Goal: Information Seeking & Learning: Find specific fact

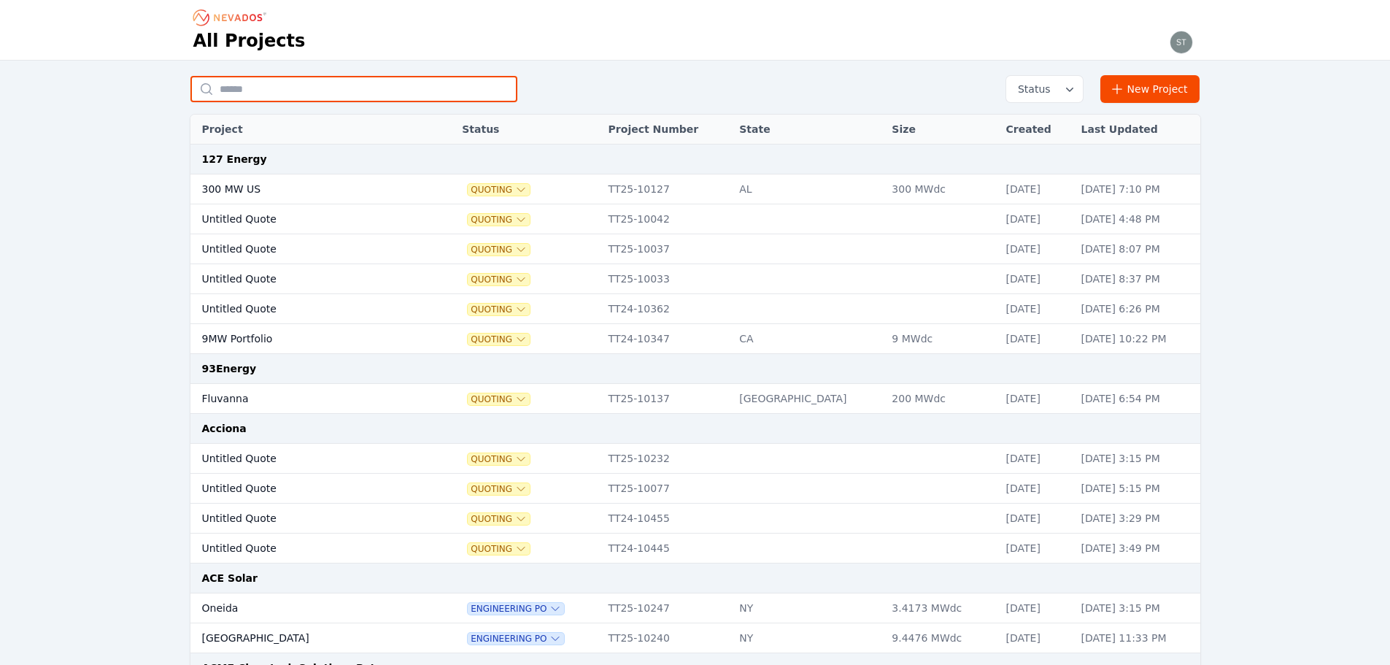
click at [237, 80] on input "text" at bounding box center [353, 89] width 327 height 26
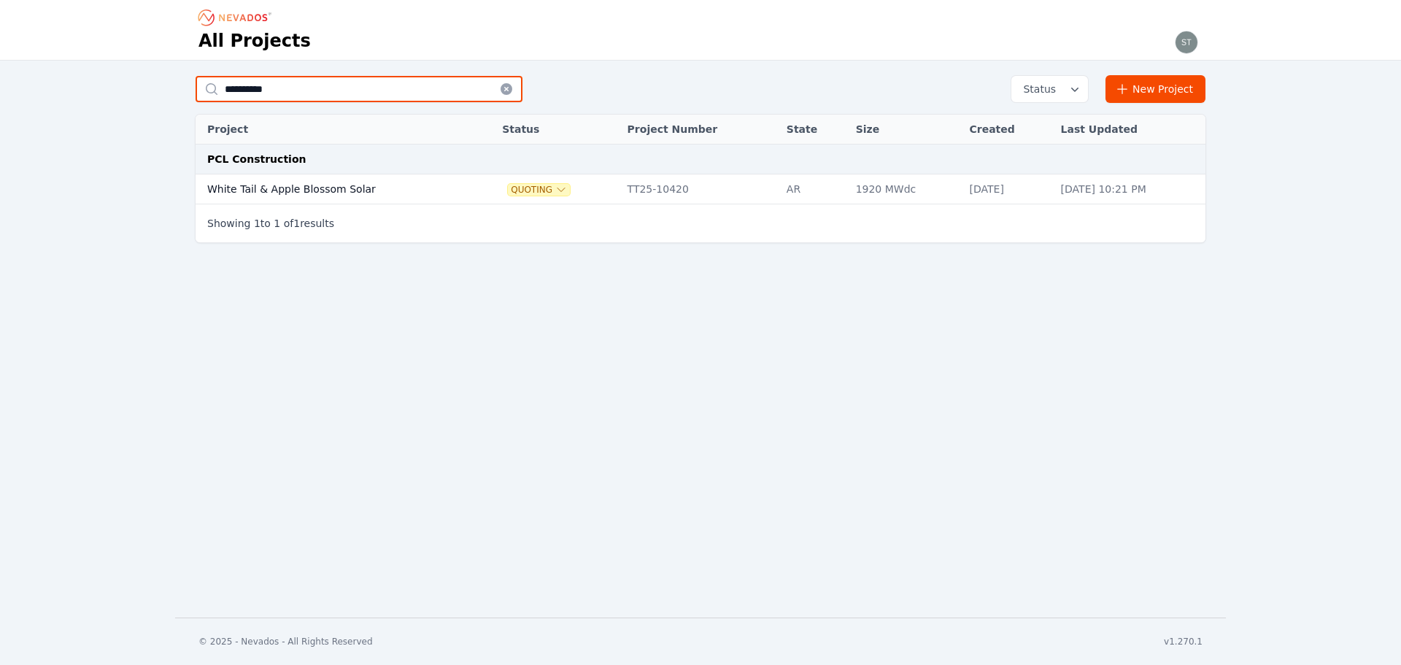
type input "**********"
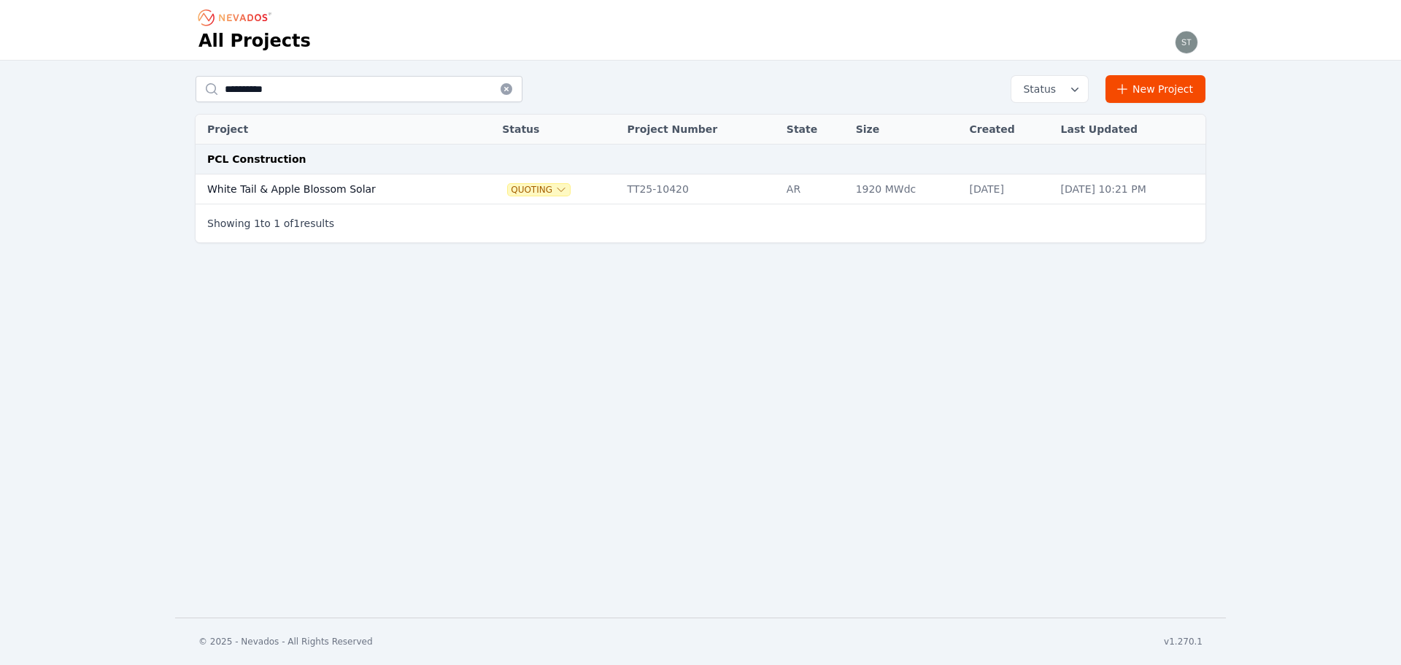
click at [280, 124] on th "Project" at bounding box center [334, 130] width 277 height 30
click at [307, 187] on td "White Tail & Apple Blossom Solar" at bounding box center [334, 189] width 277 height 30
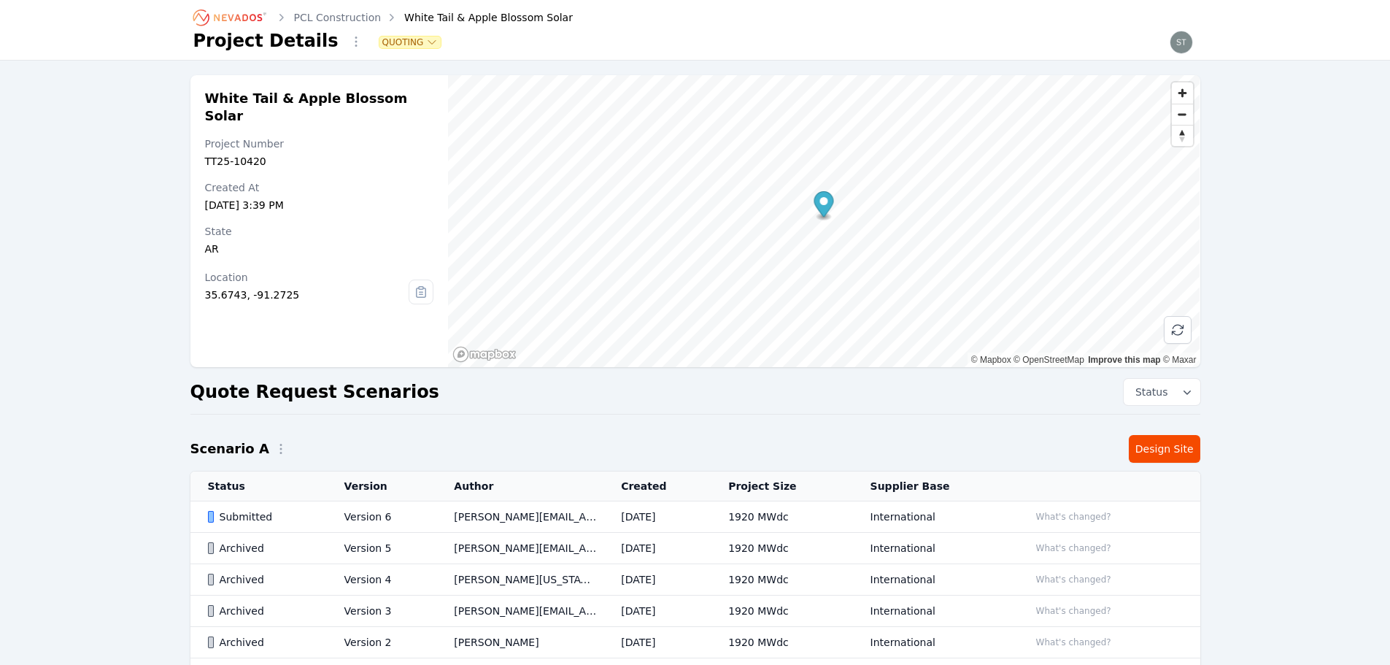
click at [537, 520] on td "[PERSON_NAME][EMAIL_ADDRESS][PERSON_NAME][DOMAIN_NAME]" at bounding box center [519, 516] width 167 height 31
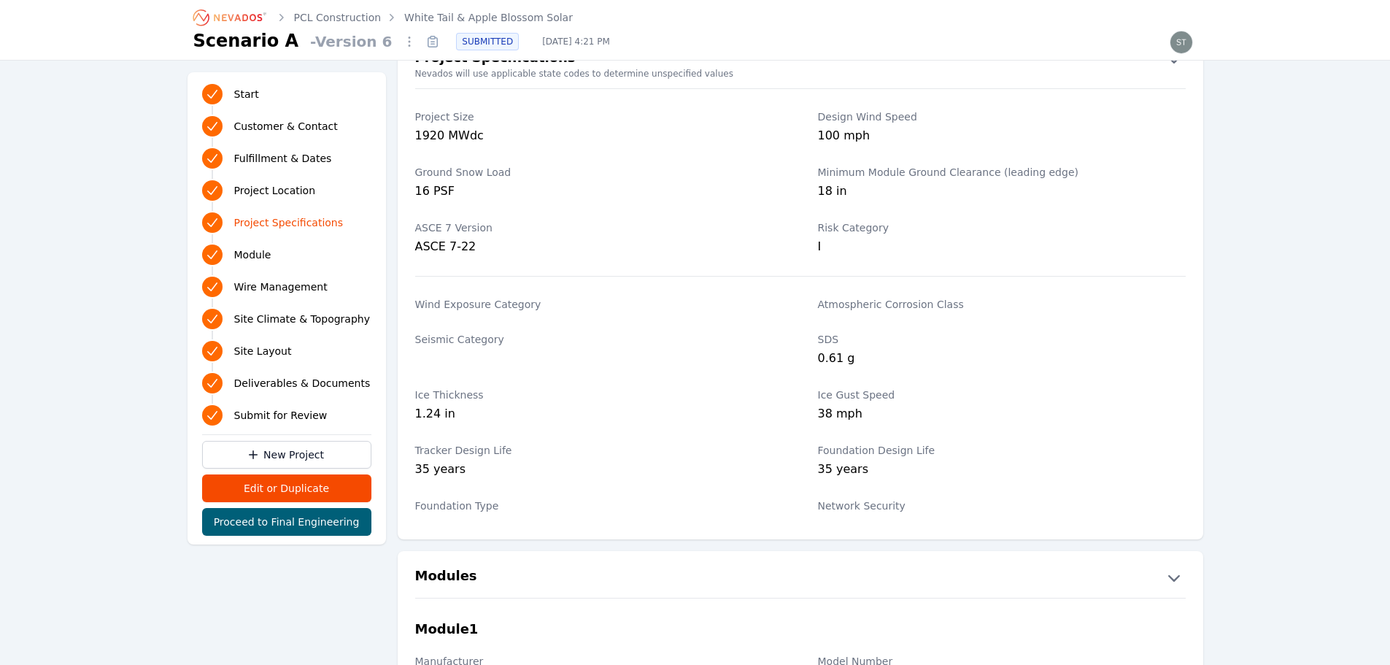
scroll to position [1095, 0]
